Goal: Task Accomplishment & Management: Complete application form

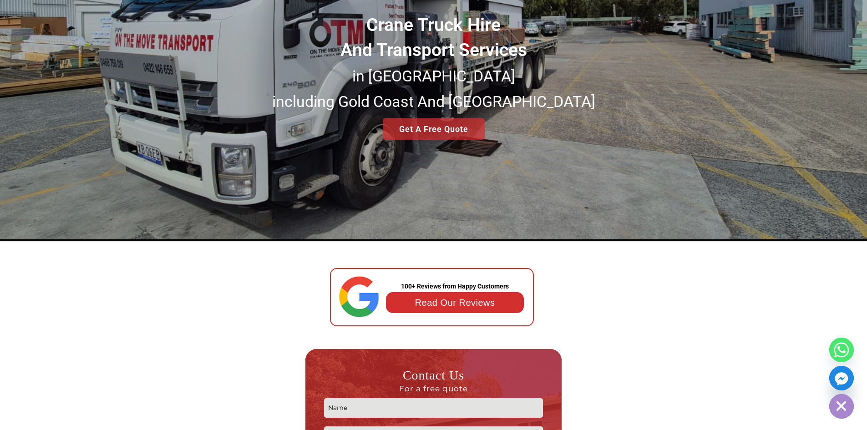
scroll to position [182, 0]
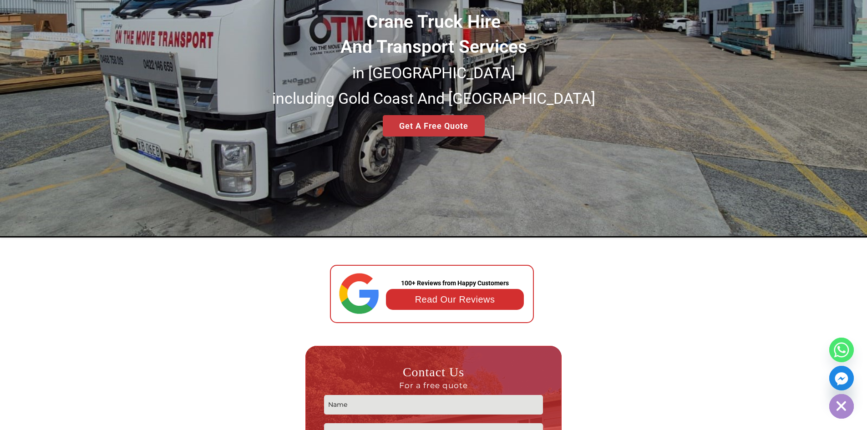
click at [426, 128] on div "Crane Truck Hire And Transport Services in [GEOGRAPHIC_DATA] [GEOGRAPHIC_DATA] …" at bounding box center [433, 37] width 867 height 402
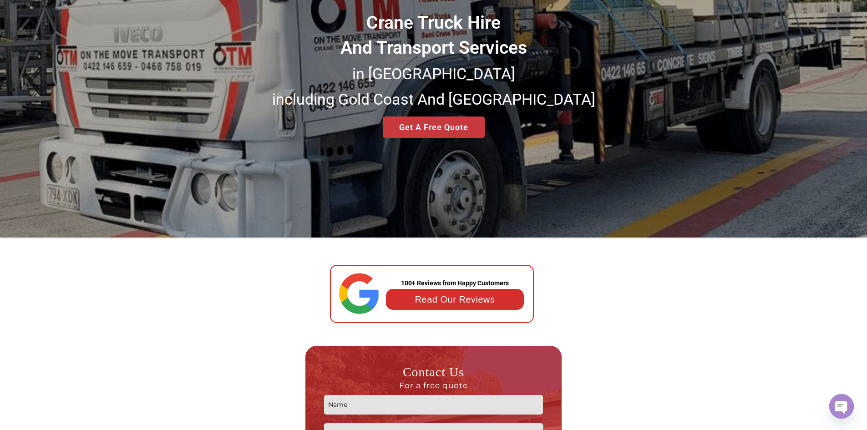
click at [461, 131] on div "Crane Truck Hire And Transport Services in [GEOGRAPHIC_DATA] [GEOGRAPHIC_DATA] …" at bounding box center [433, 37] width 867 height 402
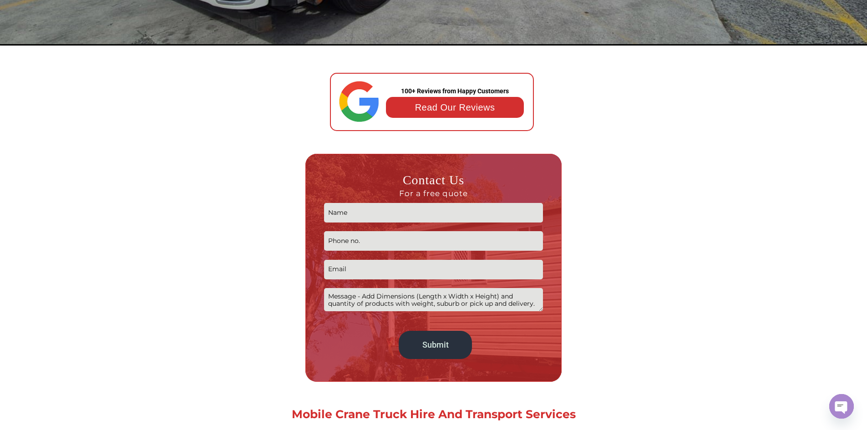
scroll to position [455, 0]
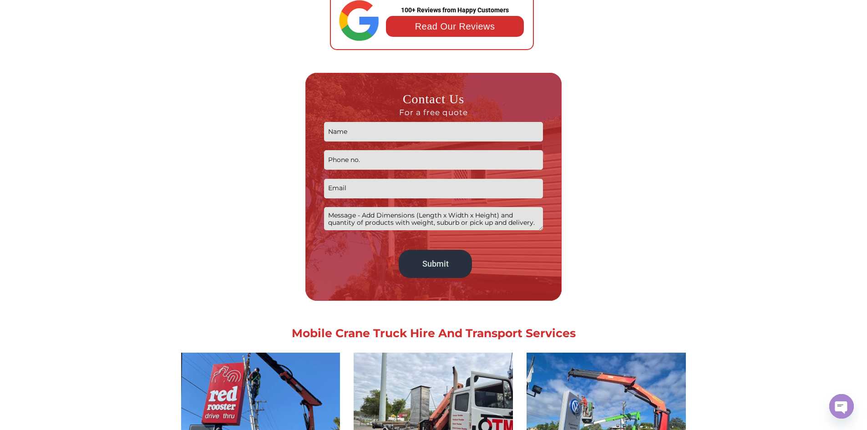
click at [405, 141] on input "Contact form" at bounding box center [433, 132] width 219 height 20
type input "Chantelle"
type input "0428455639"
click at [364, 184] on input "Contact form" at bounding box center [433, 189] width 219 height 20
type input "[EMAIL_ADDRESS][DOMAIN_NAME]"
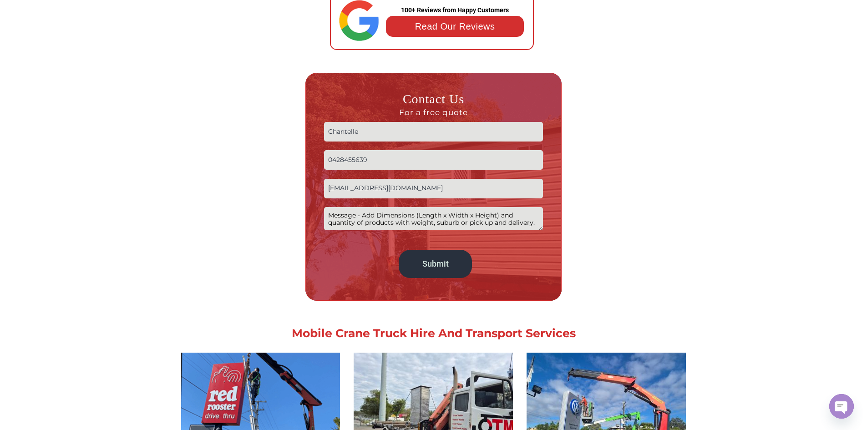
click at [408, 219] on textarea "Contact form" at bounding box center [433, 218] width 219 height 23
paste textarea "would like to get a quote for a Crane Truck for the transport of a concrete blo…"
click at [331, 216] on textarea "would like to get a quote for a Crane Truck for the transport of a concrete blo…" at bounding box center [433, 218] width 219 height 23
click at [329, 214] on textarea "Hi! I would like to get a quote for a Crane Truck for the transport of a concre…" at bounding box center [433, 218] width 219 height 23
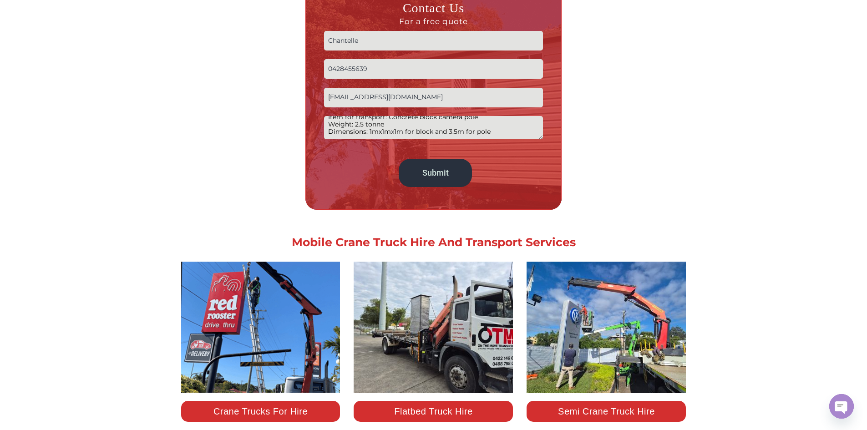
scroll to position [91, 0]
type textarea "Hi! I would like to get a quote for a Crane Truck for the transport of a concre…"
click at [436, 176] on input "Submit" at bounding box center [435, 173] width 73 height 28
